Goal: Task Accomplishment & Management: Use online tool/utility

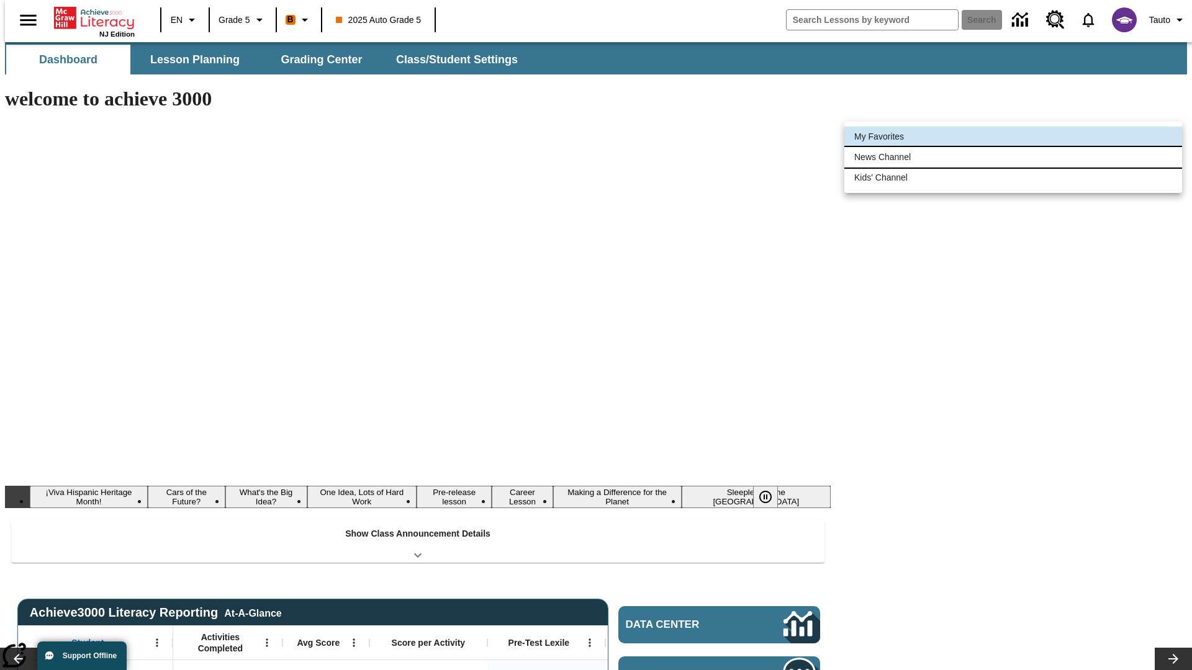
click at [1013, 157] on li "News Channel" at bounding box center [1013, 157] width 338 height 20
type input "120"
